Goal: Information Seeking & Learning: Find specific fact

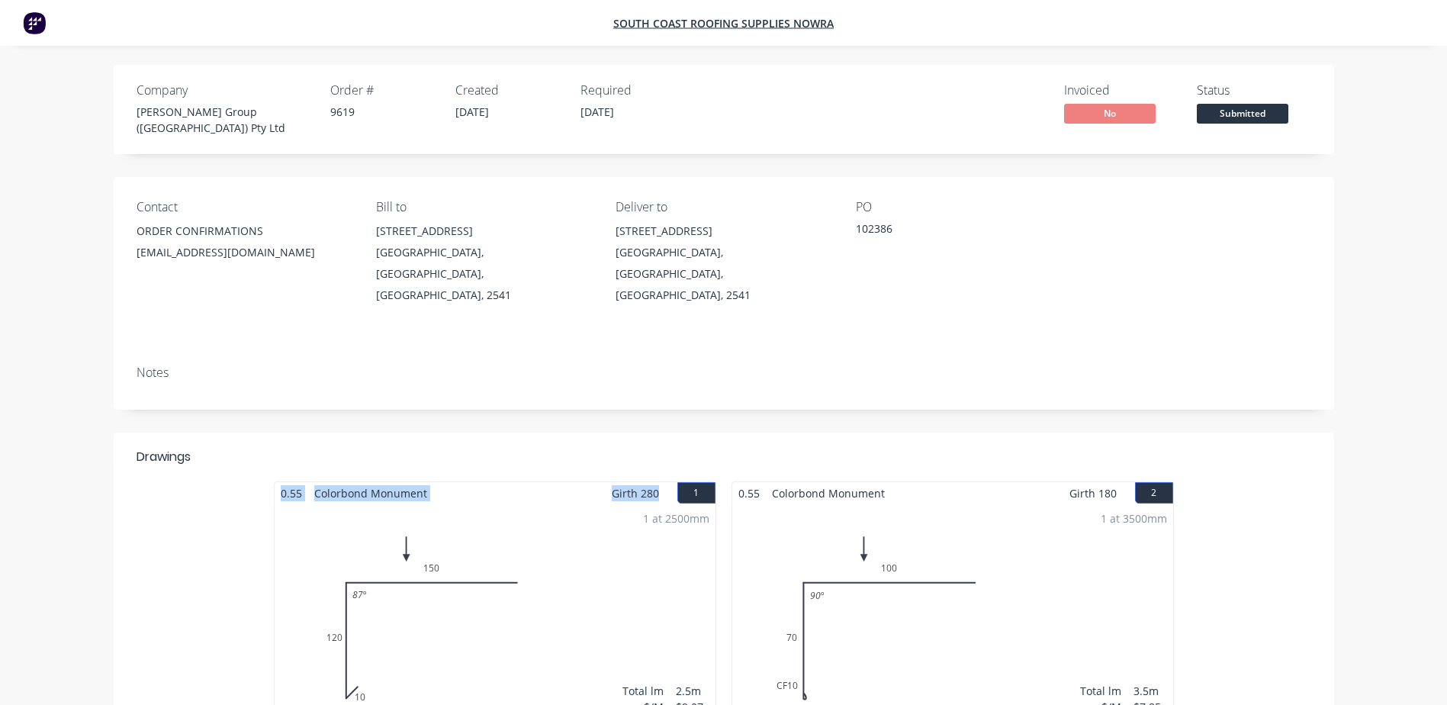
drag, startPoint x: 659, startPoint y: 462, endPoint x: 258, endPoint y: 459, distance: 401.3
click at [258, 481] on div "0.55 Colorbond Monument Girth 280 1 0 10 120 150 87 º 0 10 120 150 87 º 1 at 25…" at bounding box center [724, 617] width 1221 height 272
copy div "0.55 Colorbond Monument Girth 280"
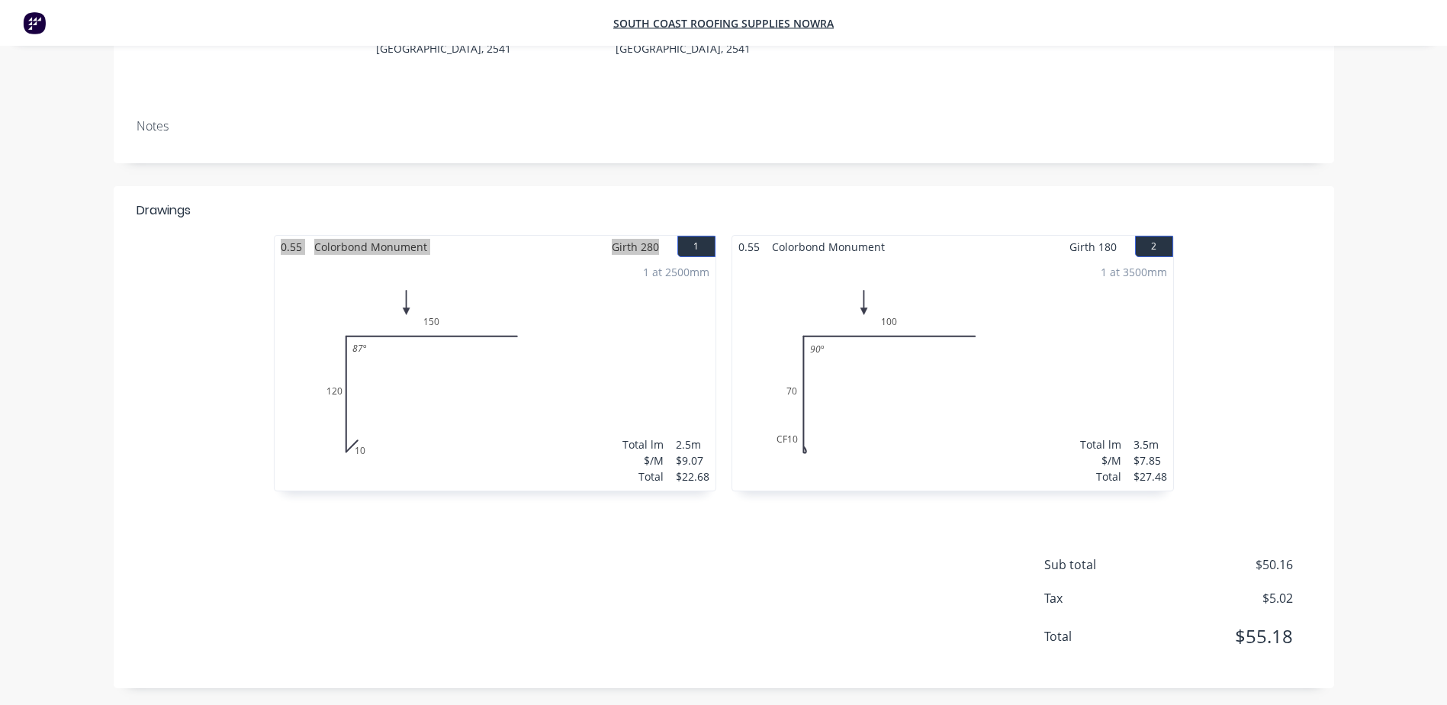
scroll to position [211, 0]
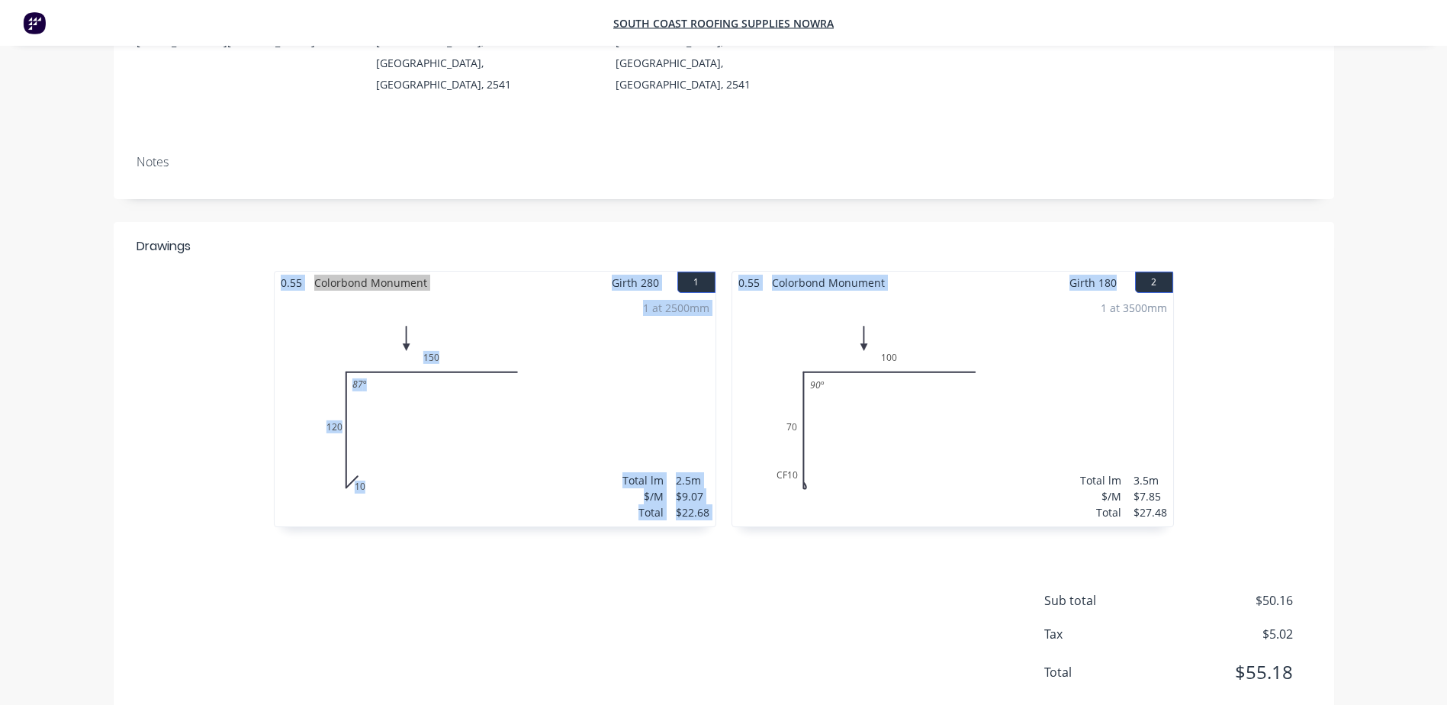
drag, startPoint x: 1117, startPoint y: 249, endPoint x: 807, endPoint y: 233, distance: 310.2
click at [807, 233] on div "Drawings 0.55 Colorbond Monument Girth 280 1 0 10 120 150 87 º 0 10 120 150 87 …" at bounding box center [724, 382] width 1221 height 320
drag, startPoint x: 807, startPoint y: 233, endPoint x: 898, endPoint y: 222, distance: 91.4
click at [898, 237] on div at bounding box center [848, 246] width 925 height 18
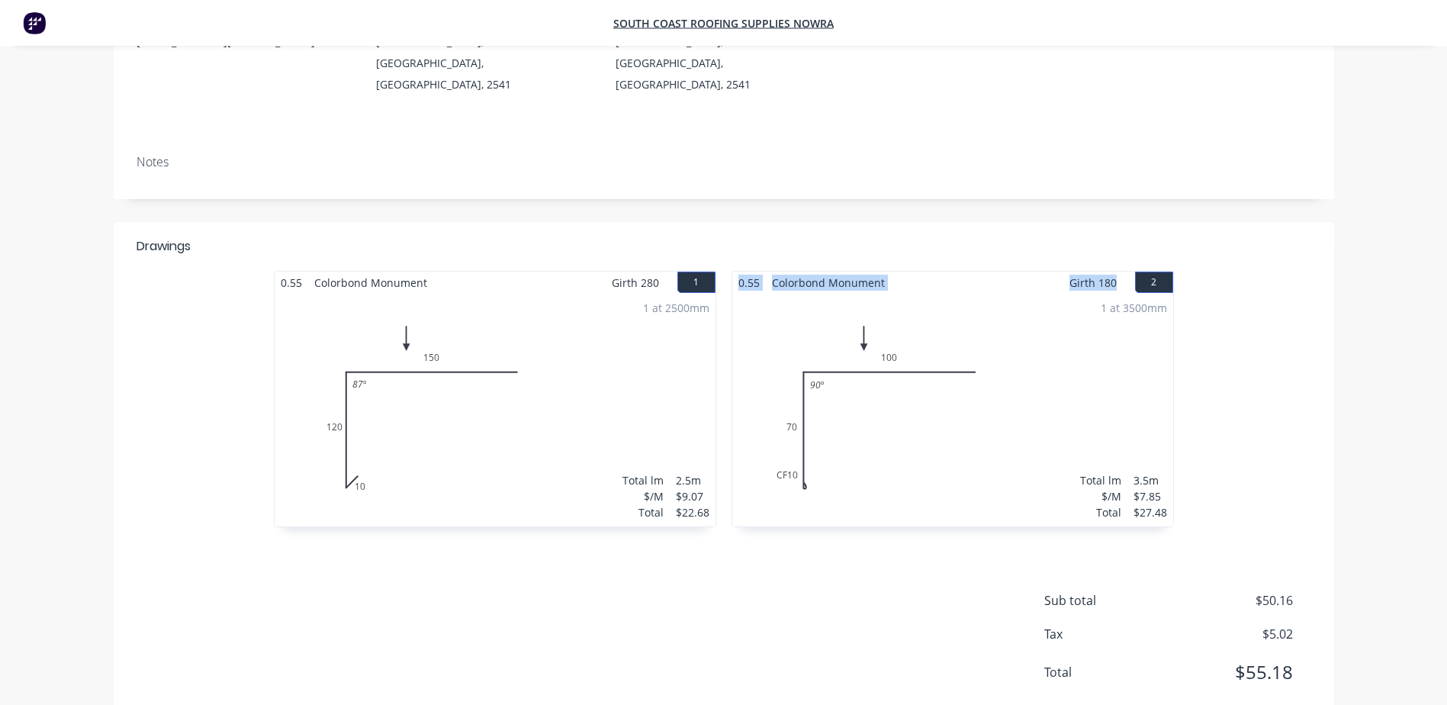
drag, startPoint x: 1117, startPoint y: 251, endPoint x: 734, endPoint y: 251, distance: 383.0
click at [734, 272] on div "0.55 Colorbond Monument Girth 180 2" at bounding box center [952, 283] width 441 height 22
copy div "0.55 Colorbond Monument Girth 180"
click at [671, 146] on div "Notes" at bounding box center [724, 171] width 1221 height 56
